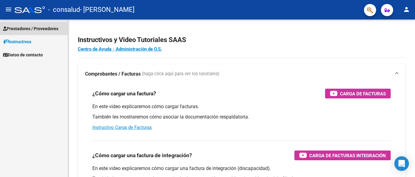
click at [16, 28] on span "Prestadores / Proveedores" at bounding box center [30, 28] width 55 height 7
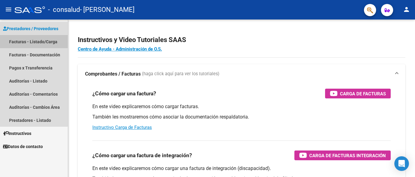
click at [19, 40] on link "Facturas - Listado/Carga" at bounding box center [34, 41] width 68 height 13
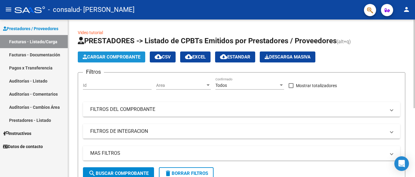
click at [122, 56] on span "Cargar Comprobante" at bounding box center [112, 56] width 58 height 5
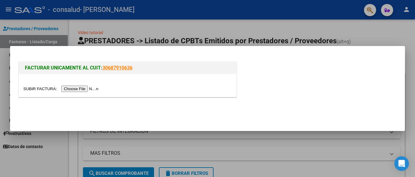
click at [73, 89] on input "file" at bounding box center [61, 88] width 77 height 6
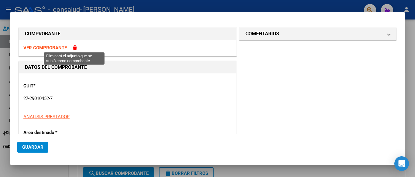
click at [76, 47] on span at bounding box center [75, 47] width 4 height 5
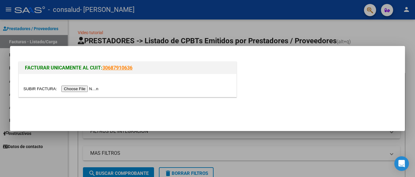
click at [76, 89] on input "file" at bounding box center [61, 88] width 77 height 6
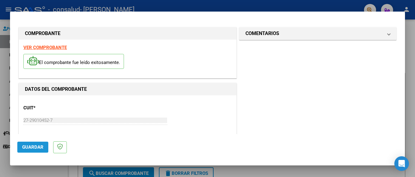
click at [33, 145] on span "Guardar" at bounding box center [32, 146] width 21 height 5
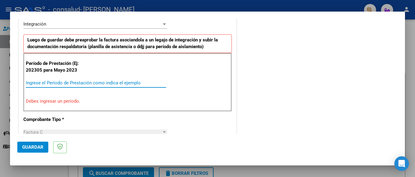
click at [56, 82] on input "Ingrese el Período de Prestación como indica el ejemplo" at bounding box center [96, 82] width 141 height 5
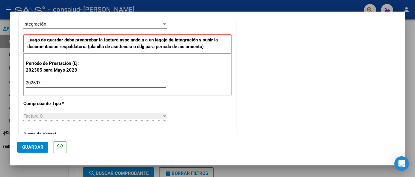
type input "202507"
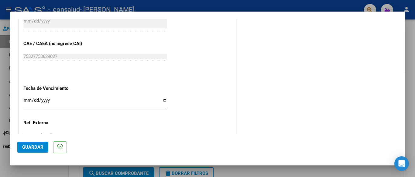
scroll to position [363, 0]
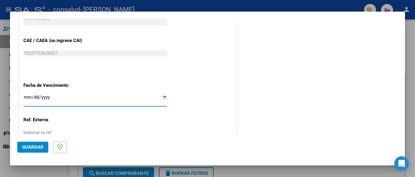
click at [46, 97] on input "Ingresar la fecha" at bounding box center [95, 100] width 144 height 10
click at [27, 96] on input "Ingresar la fecha" at bounding box center [95, 100] width 144 height 10
type input "[DATE]"
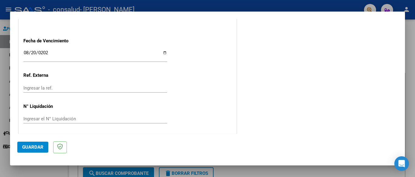
scroll to position [409, 0]
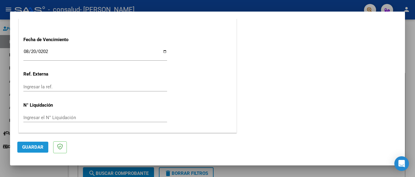
click at [30, 149] on span "Guardar" at bounding box center [32, 146] width 21 height 5
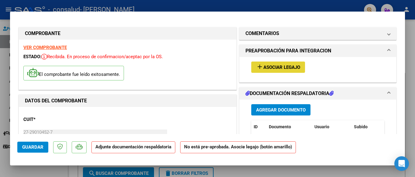
click at [283, 66] on span "Asociar Legajo" at bounding box center [282, 66] width 37 height 5
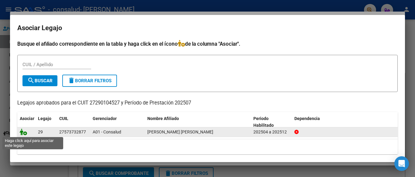
click at [20, 132] on icon at bounding box center [23, 131] width 7 height 7
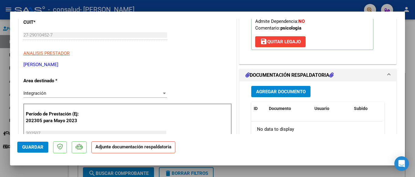
scroll to position [111, 0]
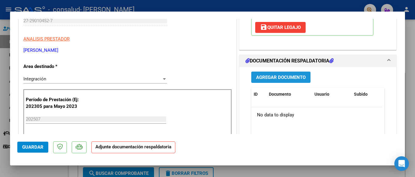
click at [278, 78] on span "Agregar Documento" at bounding box center [281, 77] width 50 height 5
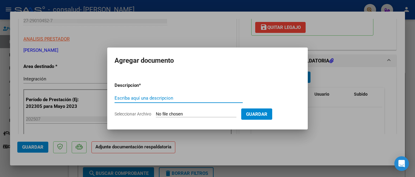
click at [172, 99] on input "Escriba aquí una descripcion" at bounding box center [179, 97] width 128 height 5
type input "planilla asistencia"
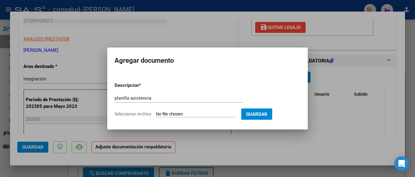
click at [216, 42] on div at bounding box center [207, 88] width 415 height 177
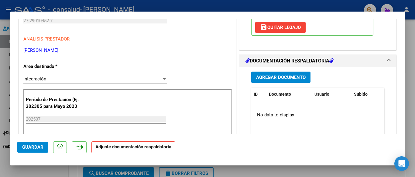
click at [332, 61] on icon at bounding box center [332, 60] width 4 height 5
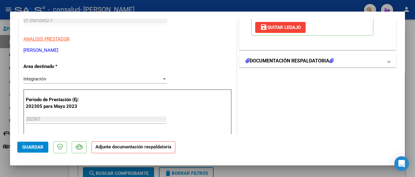
click at [286, 59] on h1 "DOCUMENTACIÓN RESPALDATORIA" at bounding box center [290, 60] width 88 height 7
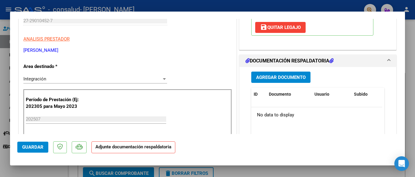
click at [246, 61] on icon at bounding box center [248, 60] width 4 height 5
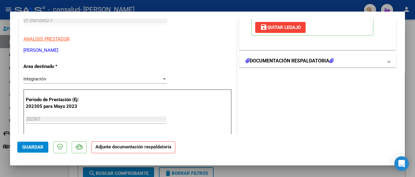
click at [246, 61] on icon at bounding box center [248, 60] width 4 height 5
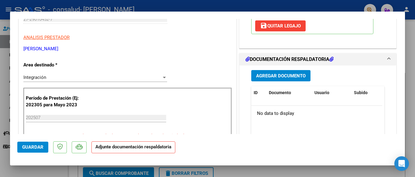
scroll to position [115, 0]
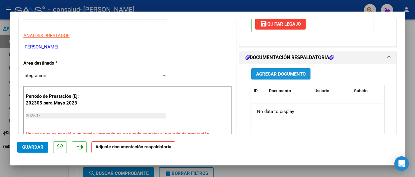
click at [278, 73] on span "Agregar Documento" at bounding box center [281, 73] width 50 height 5
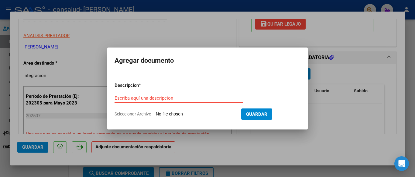
click at [152, 111] on app-file-uploader "Seleccionar Archivo" at bounding box center [178, 113] width 127 height 5
click at [163, 113] on input "Seleccionar Archivo" at bounding box center [196, 114] width 81 height 6
type input "C:\fakepath\planilla asistencia [PERSON_NAME][DATE].jpg"
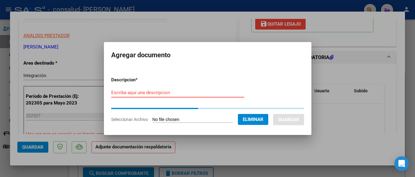
click at [141, 93] on div "Escriba aquí una descripcion" at bounding box center [177, 92] width 133 height 9
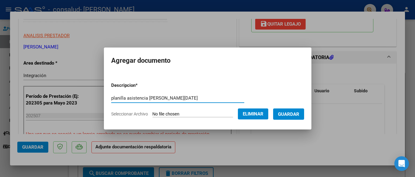
type input "planilla asistencia [PERSON_NAME][DATE]"
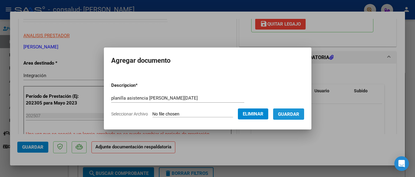
click at [291, 116] on span "Guardar" at bounding box center [288, 113] width 21 height 5
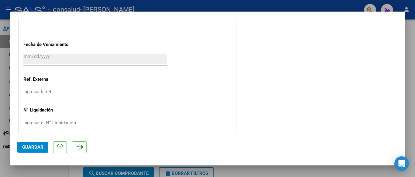
scroll to position [429, 0]
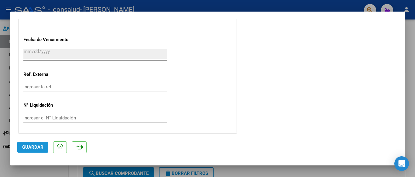
click at [35, 148] on span "Guardar" at bounding box center [32, 146] width 21 height 5
click at [32, 146] on span "Guardar" at bounding box center [32, 146] width 21 height 5
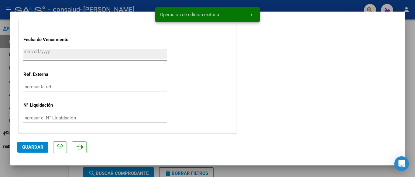
click at [415, 62] on div at bounding box center [207, 88] width 415 height 177
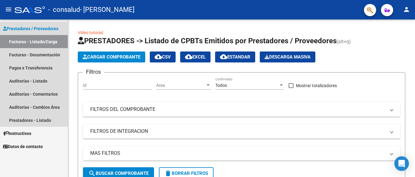
click at [37, 28] on span "Prestadores / Proveedores" at bounding box center [30, 28] width 55 height 7
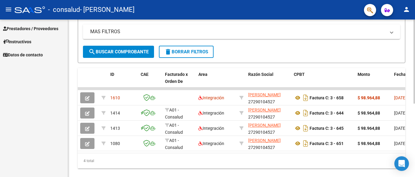
scroll to position [124, 0]
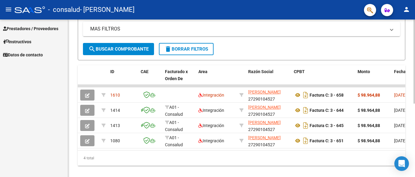
click at [415, 137] on div at bounding box center [415, 130] width 2 height 84
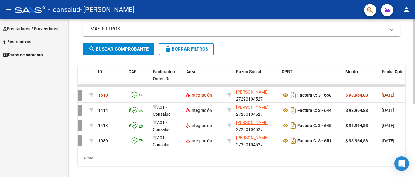
scroll to position [0, 0]
